Goal: Transaction & Acquisition: Purchase product/service

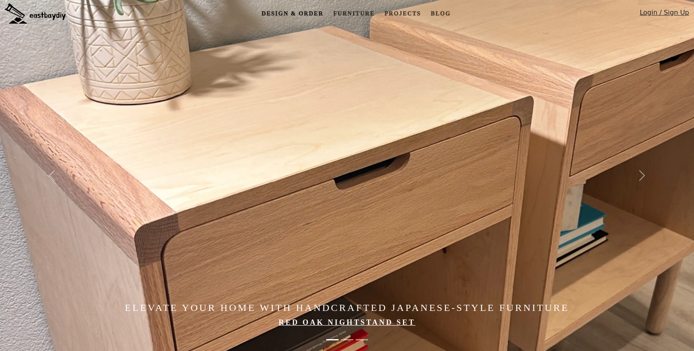
click at [301, 14] on link "Design & Order" at bounding box center [292, 13] width 68 height 15
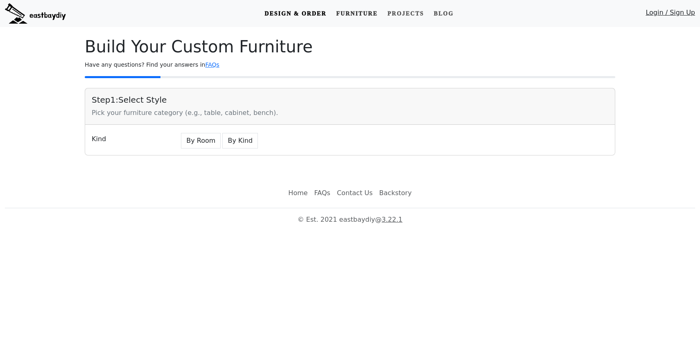
click at [358, 13] on link "Furniture" at bounding box center [357, 13] width 48 height 15
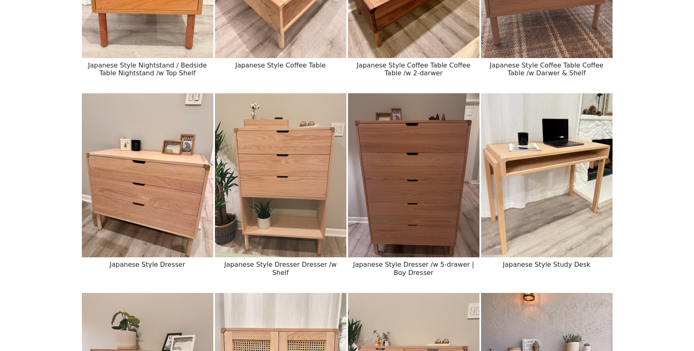
scroll to position [632, 0]
click at [420, 200] on img at bounding box center [413, 175] width 131 height 164
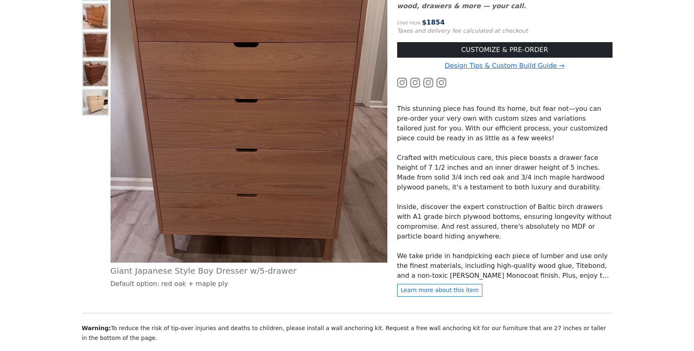
scroll to position [183, 0]
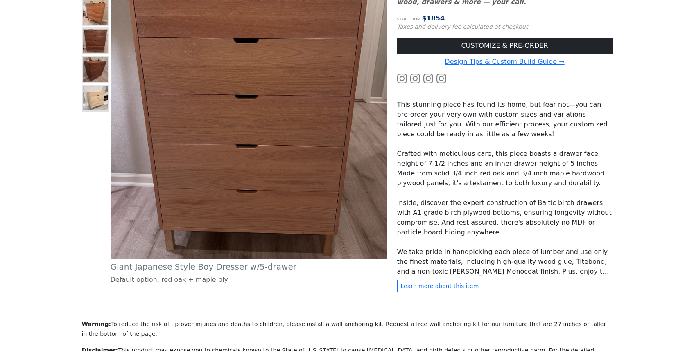
click at [95, 98] on img at bounding box center [95, 98] width 25 height 25
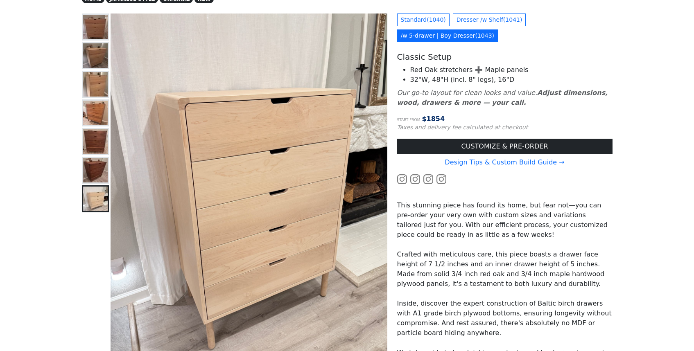
scroll to position [69, 0]
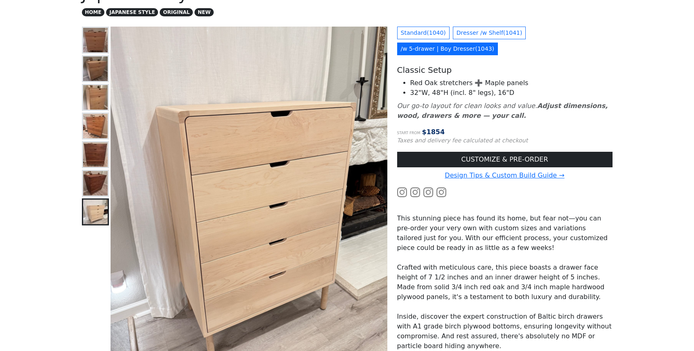
click at [95, 72] on img at bounding box center [95, 69] width 25 height 25
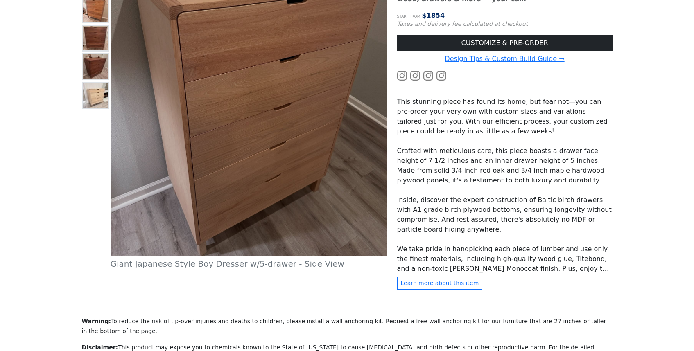
scroll to position [187, 0]
